Goal: Use online tool/utility: Use online tool/utility

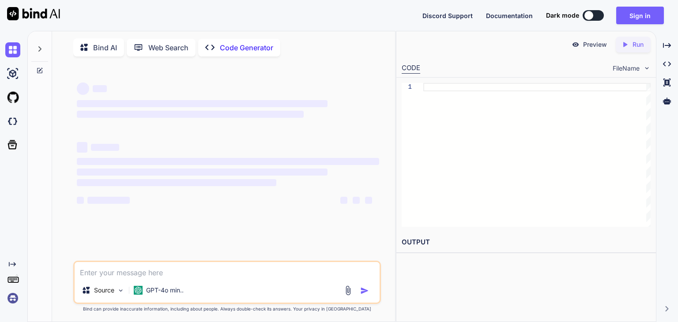
click at [592, 12] on div at bounding box center [589, 15] width 9 height 9
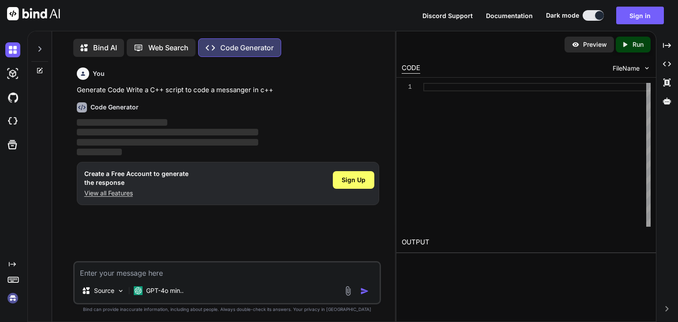
scroll to position [4, 0]
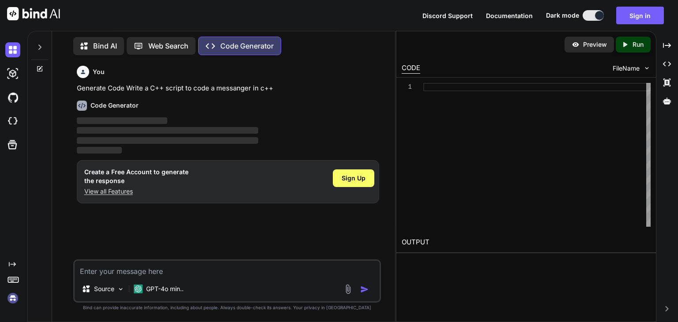
type textarea "x"
click at [638, 67] on span "FileName" at bounding box center [626, 68] width 27 height 9
click at [192, 269] on textarea at bounding box center [227, 269] width 305 height 16
type textarea "write a c++ script for [PERSON_NAME]"
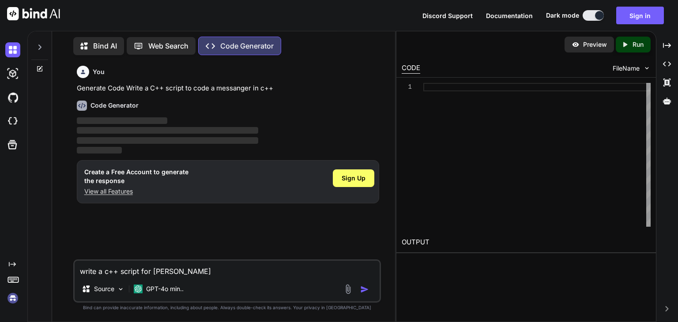
click at [368, 294] on img "button" at bounding box center [364, 289] width 9 height 9
click at [365, 291] on img "button" at bounding box center [364, 289] width 9 height 9
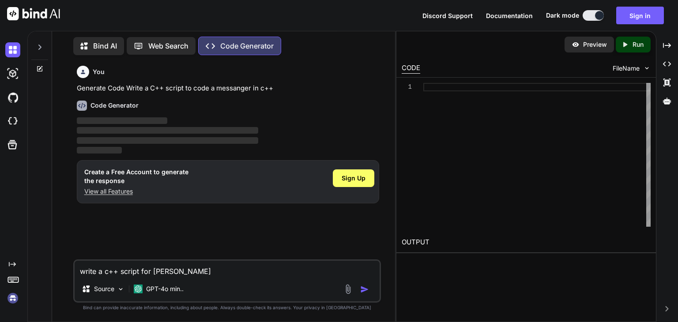
click at [363, 288] on img "button" at bounding box center [364, 289] width 9 height 9
click at [345, 289] on img at bounding box center [348, 289] width 10 height 10
